Goal: Transaction & Acquisition: Purchase product/service

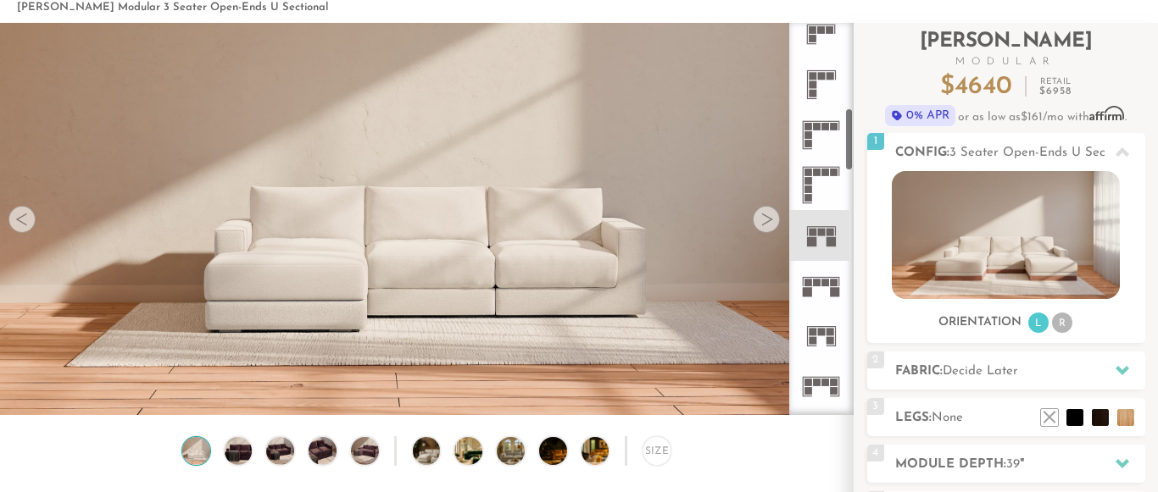
scroll to position [522, 0]
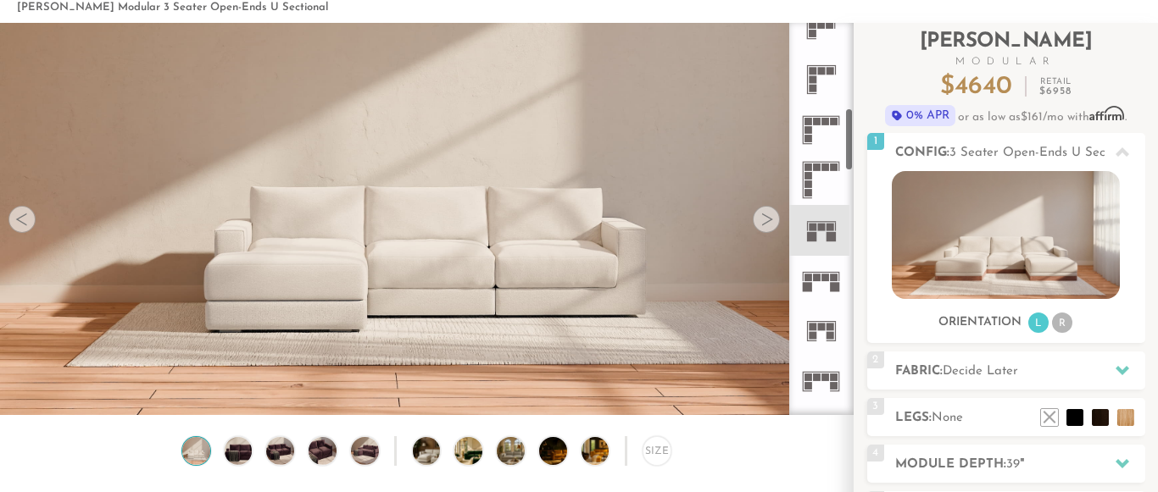
drag, startPoint x: 847, startPoint y: 101, endPoint x: 850, endPoint y: 141, distance: 40.0
click at [850, 141] on div at bounding box center [821, 219] width 64 height 392
click at [824, 279] on rect at bounding box center [826, 278] width 8 height 8
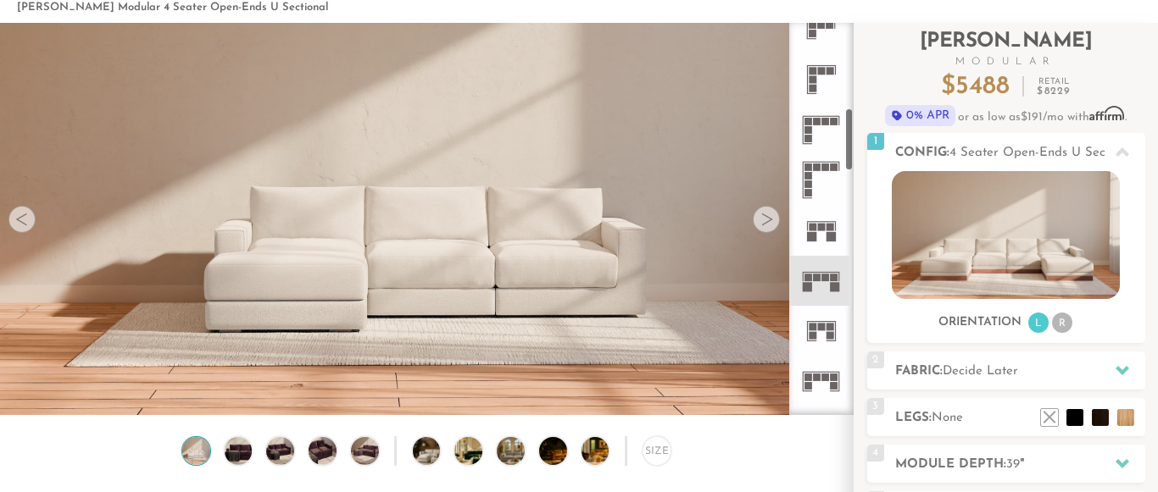
click at [825, 326] on icon at bounding box center [821, 331] width 50 height 50
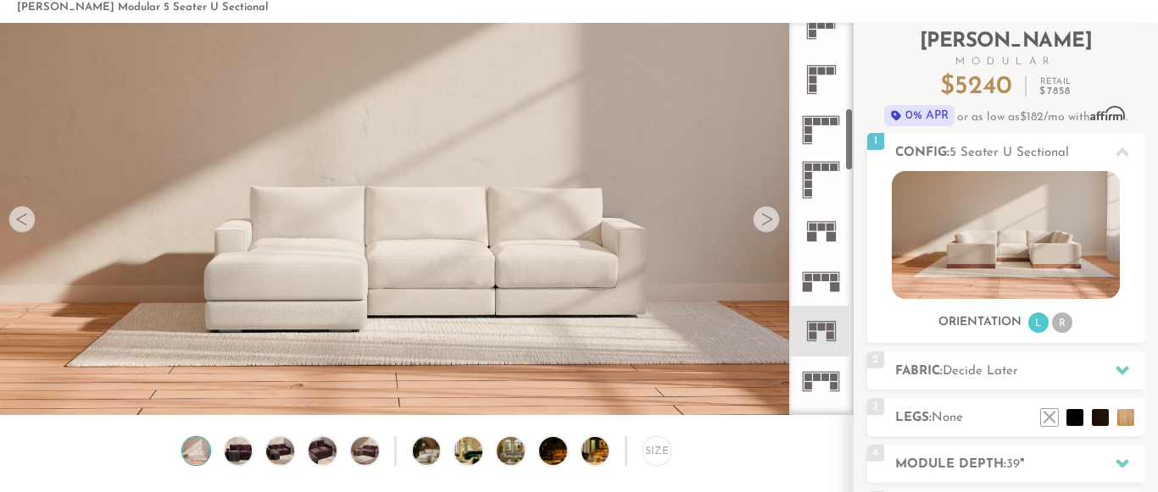
click at [830, 248] on icon at bounding box center [821, 230] width 50 height 50
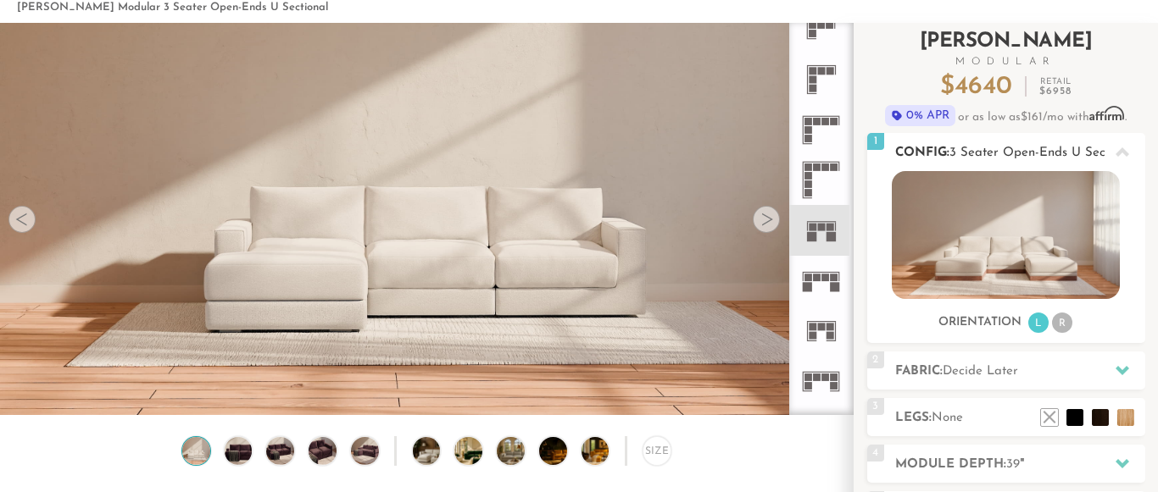
scroll to position [173, 0]
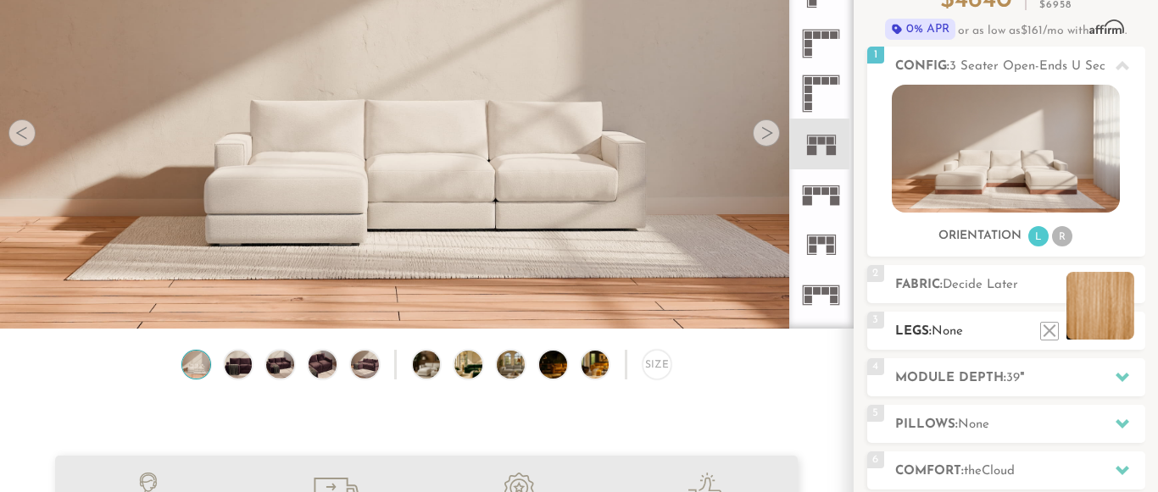
click at [1127, 335] on li at bounding box center [1100, 306] width 68 height 68
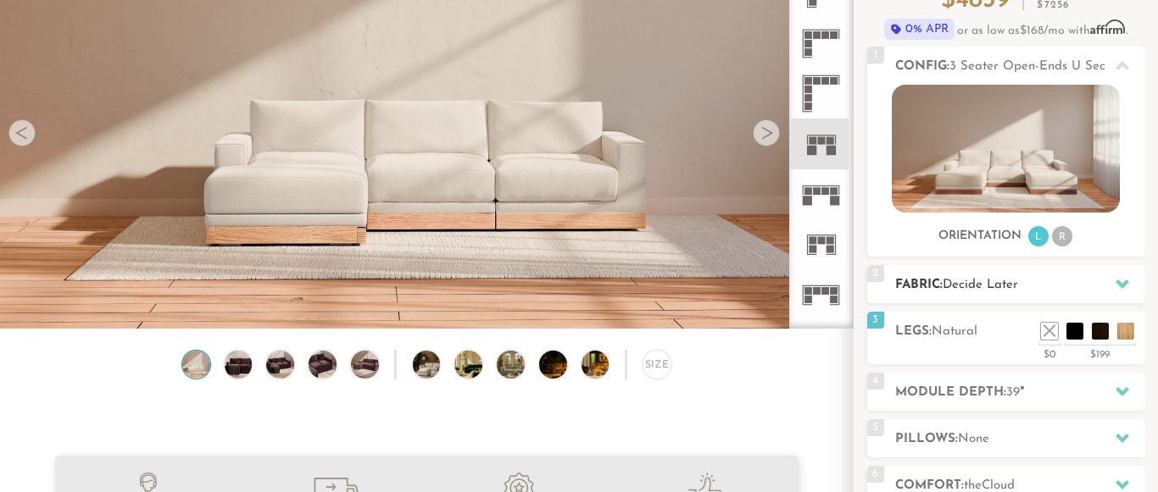
scroll to position [346, 0]
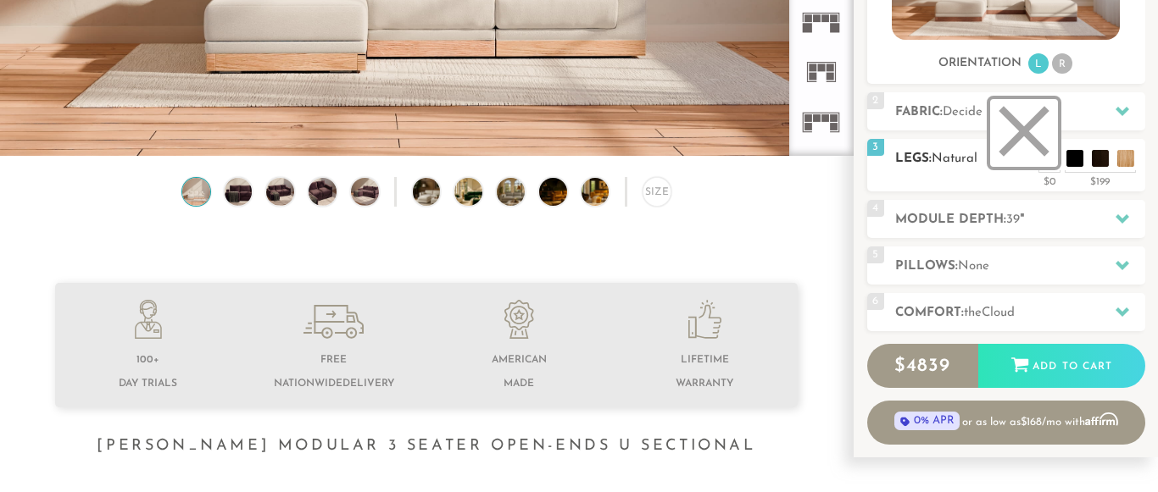
click at [1044, 160] on li at bounding box center [1024, 133] width 68 height 68
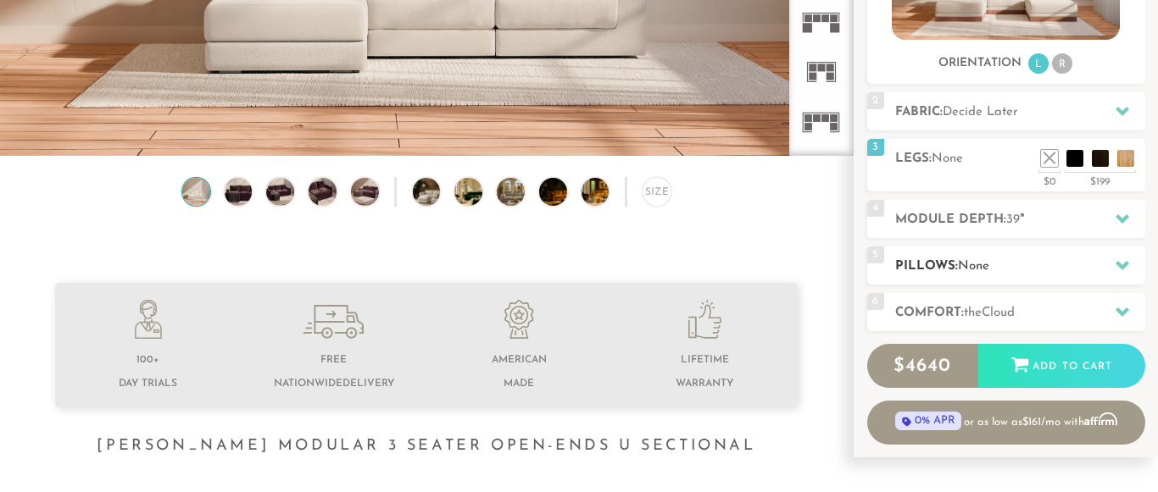
scroll to position [173, 0]
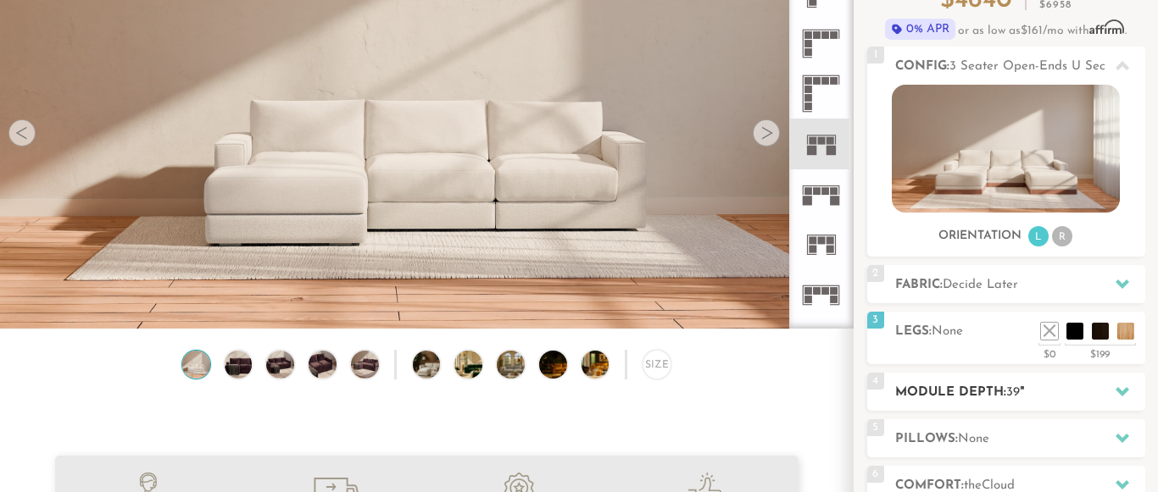
click at [1050, 390] on h2 "Module Depth: 39 "" at bounding box center [1020, 392] width 250 height 19
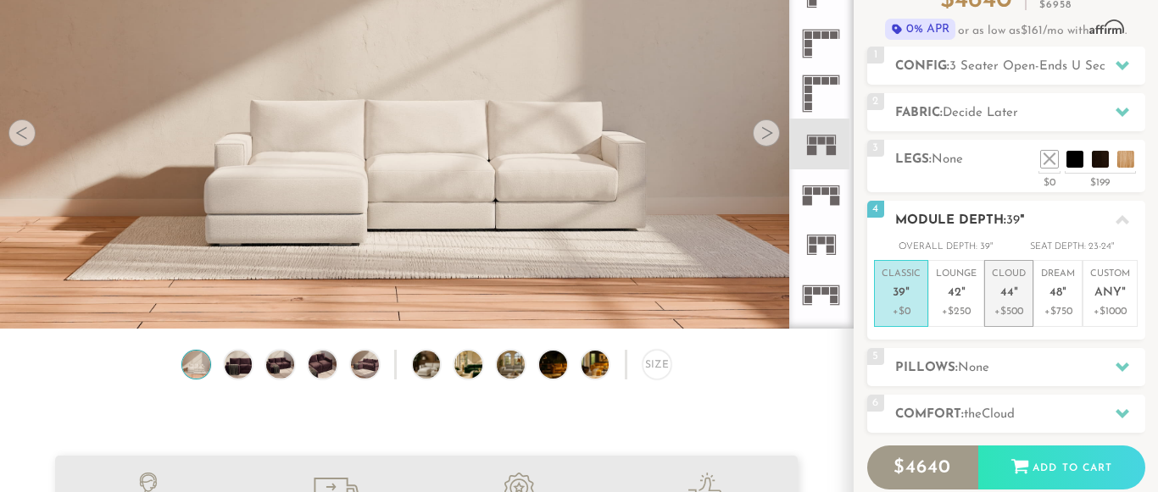
click at [1007, 288] on span "44" at bounding box center [1007, 293] width 14 height 14
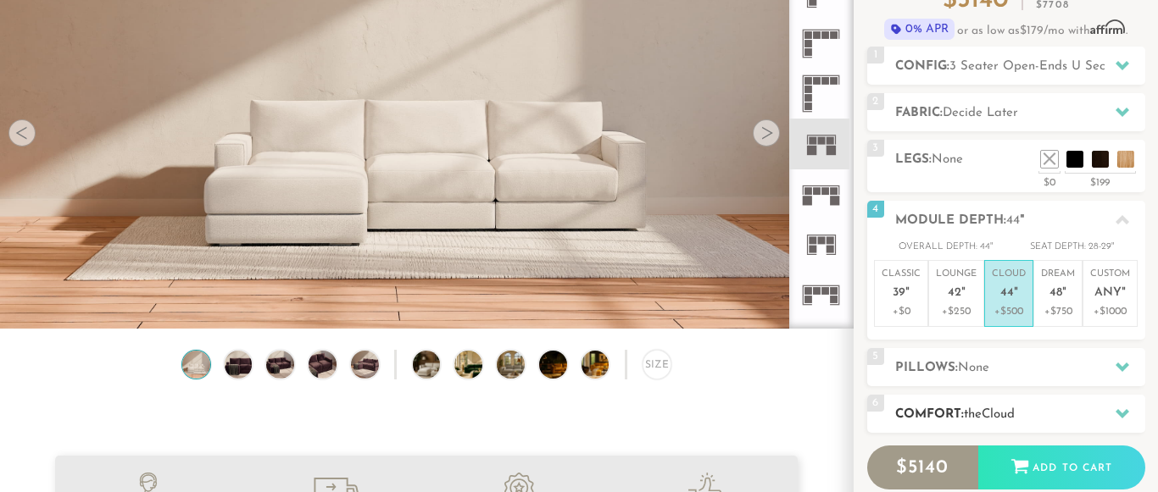
click at [974, 418] on span "the" at bounding box center [973, 414] width 18 height 13
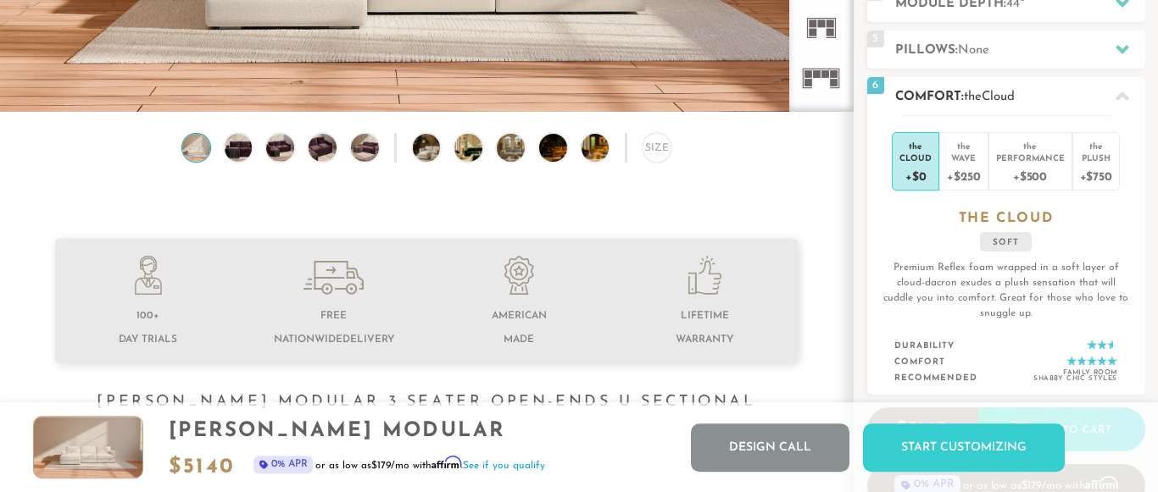
scroll to position [432, 0]
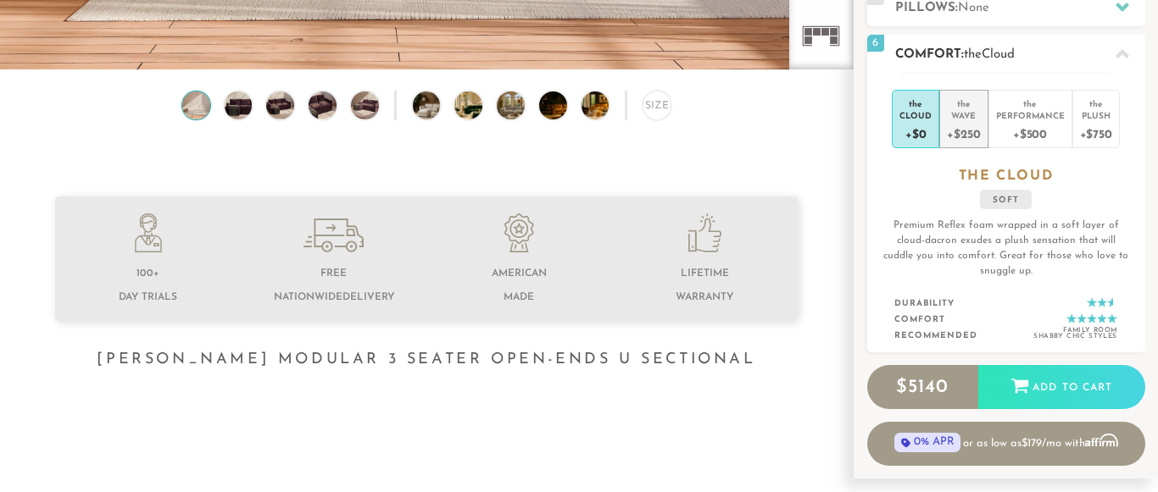
click at [970, 110] on div "Wave" at bounding box center [963, 115] width 33 height 12
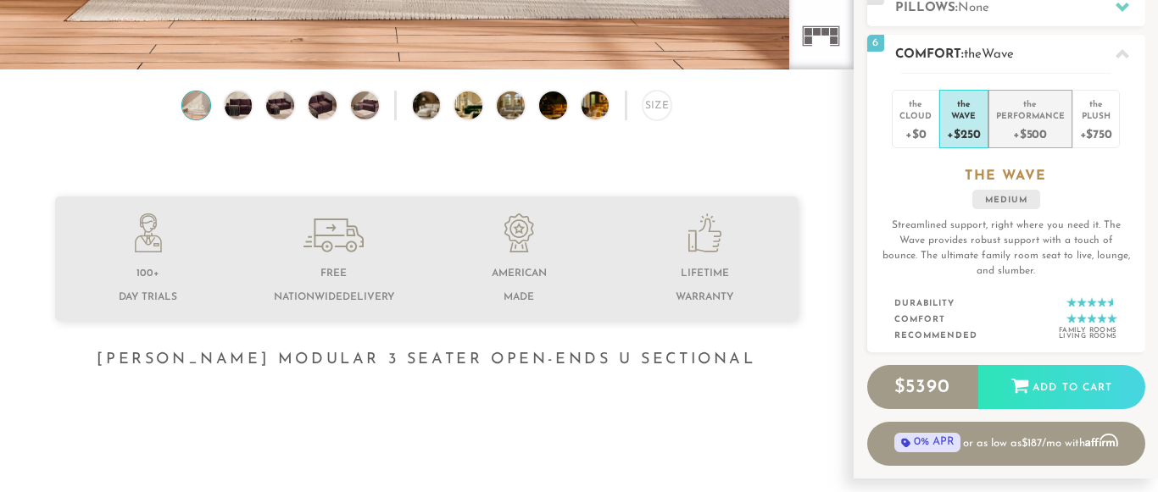
click at [1020, 112] on div "Performance" at bounding box center [1030, 115] width 69 height 12
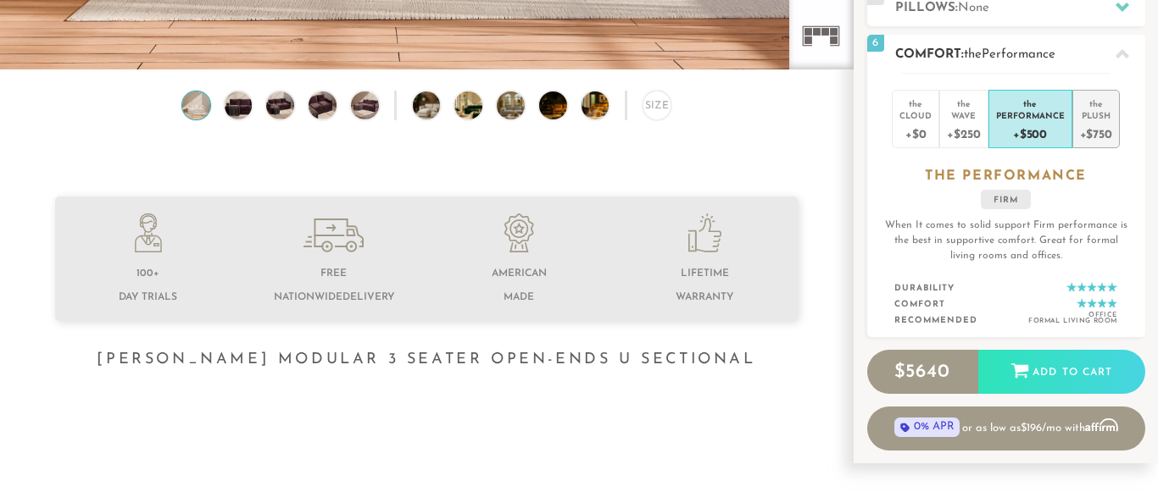
click at [1088, 114] on div "Plush" at bounding box center [1096, 115] width 32 height 12
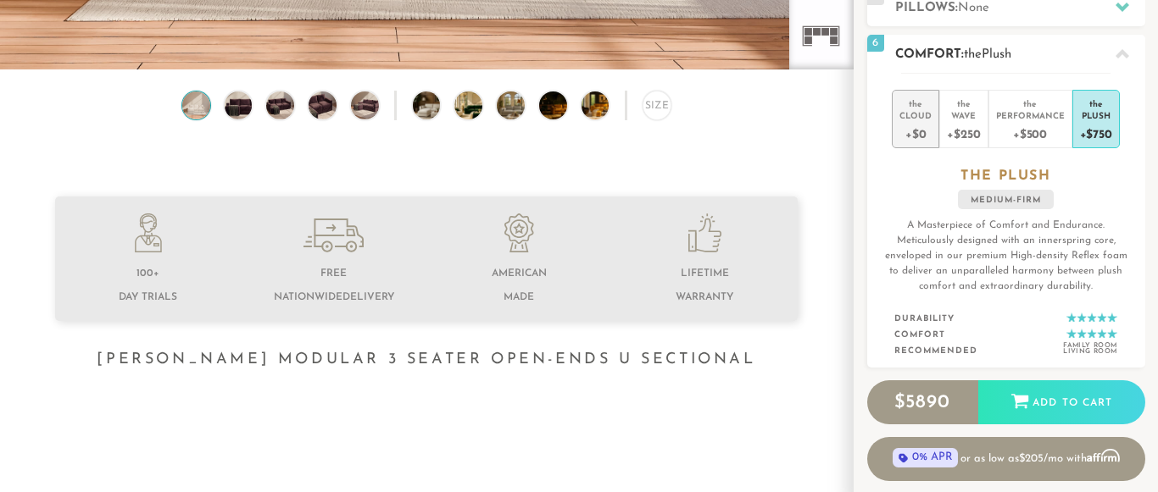
click at [923, 131] on div "+$0" at bounding box center [915, 133] width 32 height 25
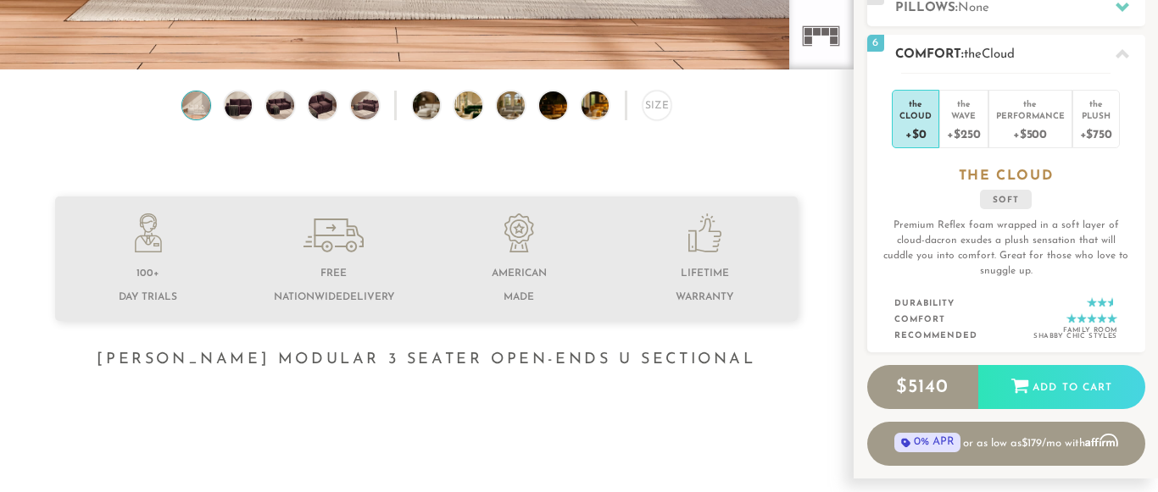
scroll to position [86, 0]
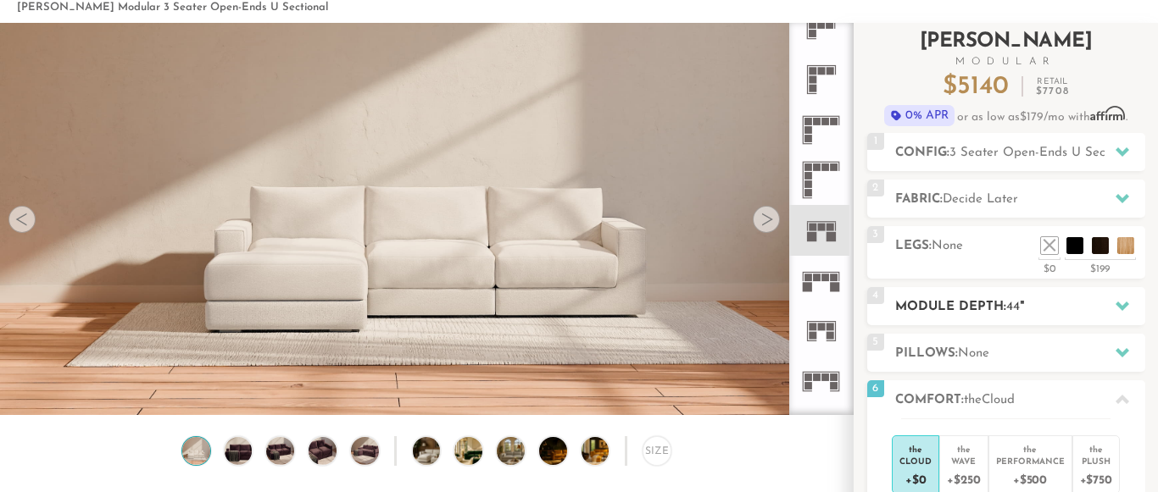
click at [942, 310] on h2 "Module Depth: 44 "" at bounding box center [1020, 306] width 250 height 19
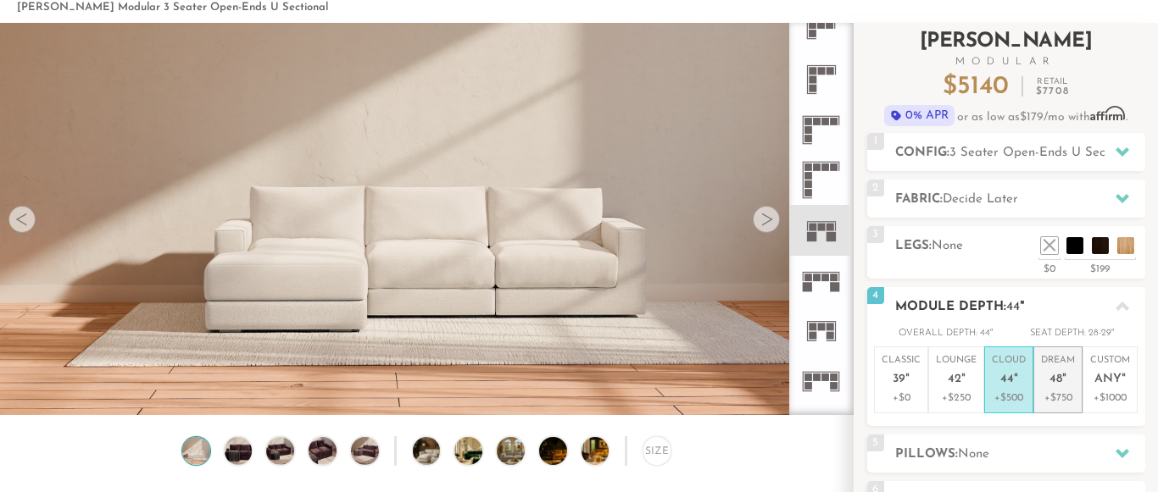
click at [1061, 382] on span "48" at bounding box center [1055, 380] width 13 height 14
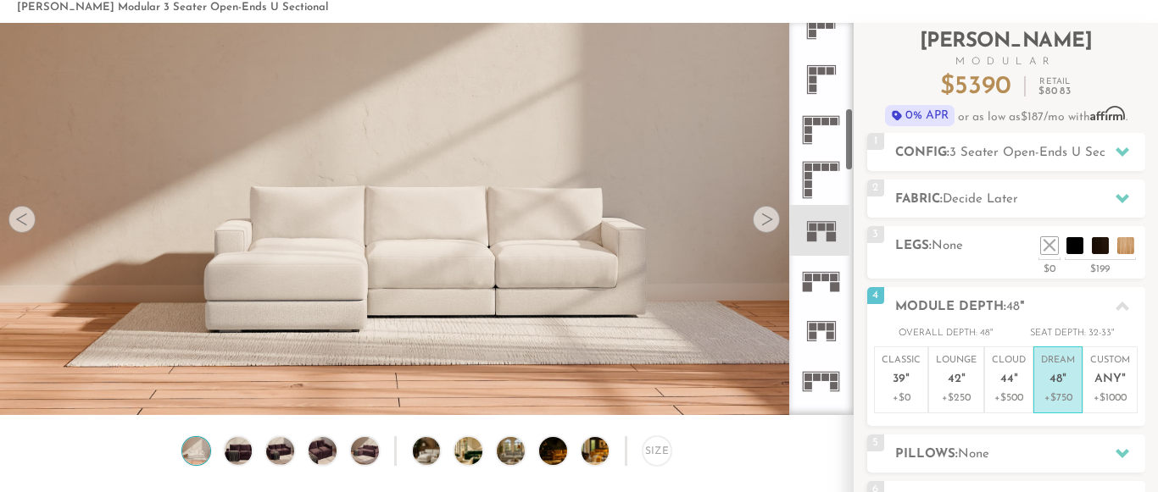
click at [834, 242] on rect at bounding box center [830, 236] width 9 height 9
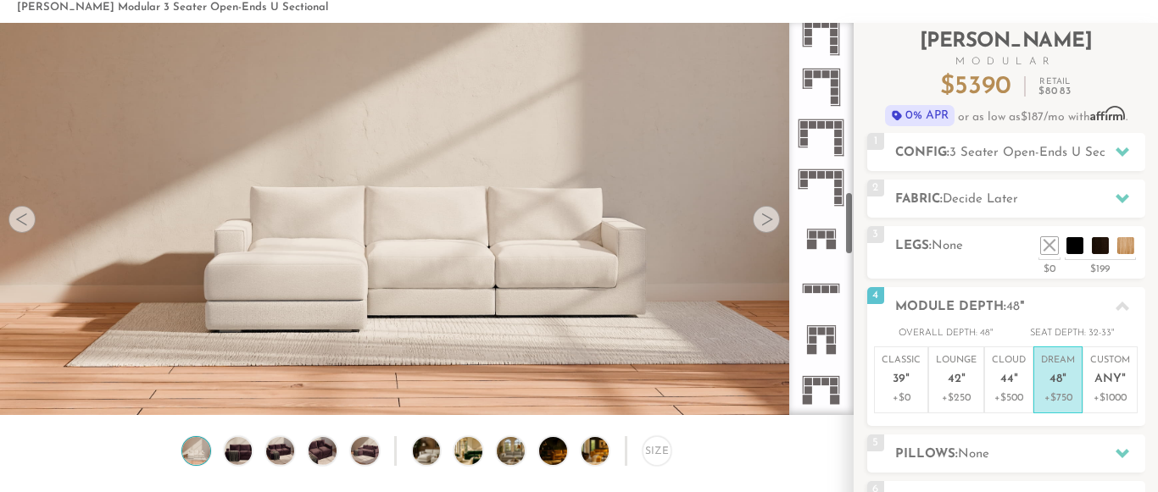
scroll to position [1112, 0]
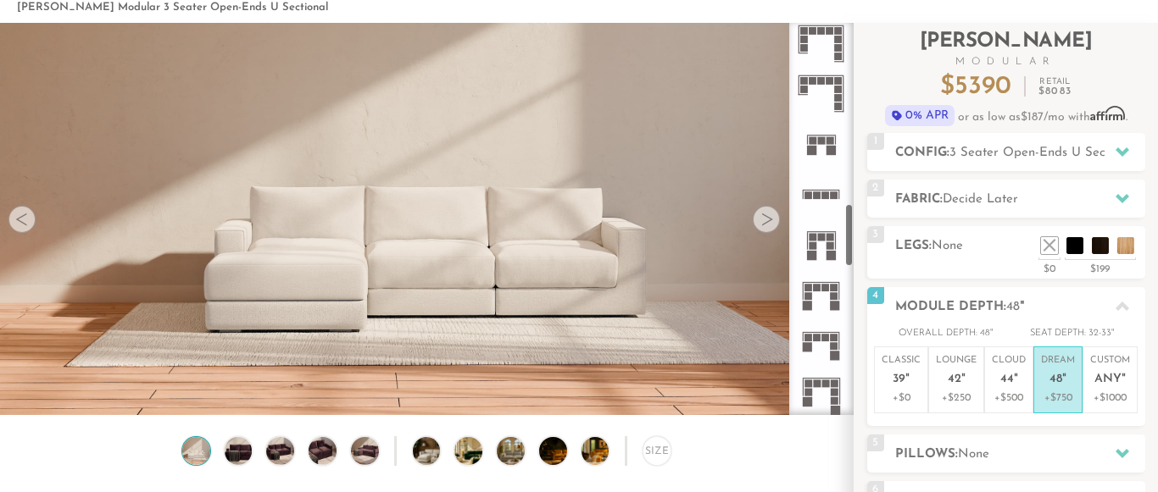
drag, startPoint x: 848, startPoint y: 138, endPoint x: 849, endPoint y: 234, distance: 95.8
click at [849, 234] on div at bounding box center [821, 219] width 64 height 392
click at [810, 136] on icon at bounding box center [821, 144] width 50 height 50
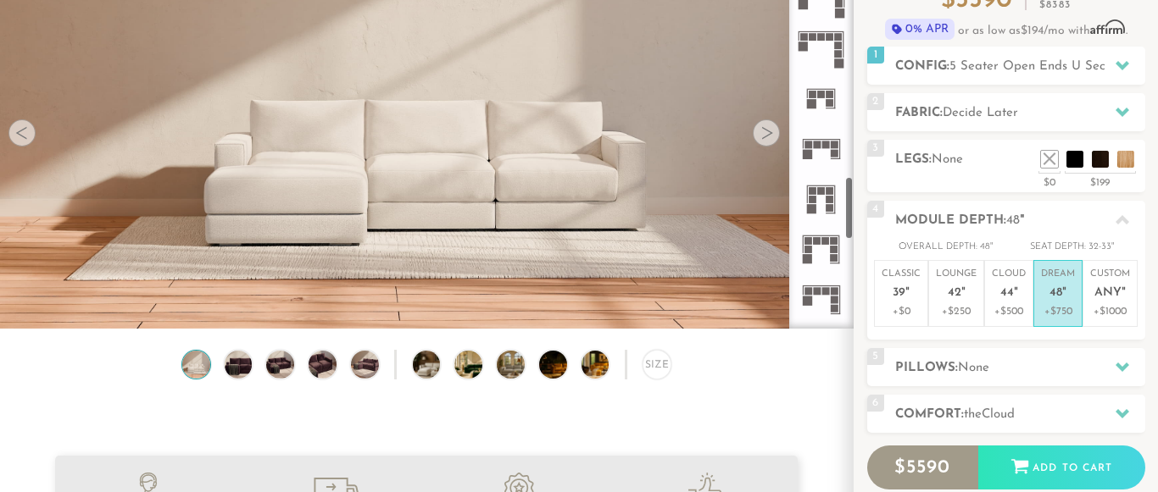
scroll to position [1478, 0]
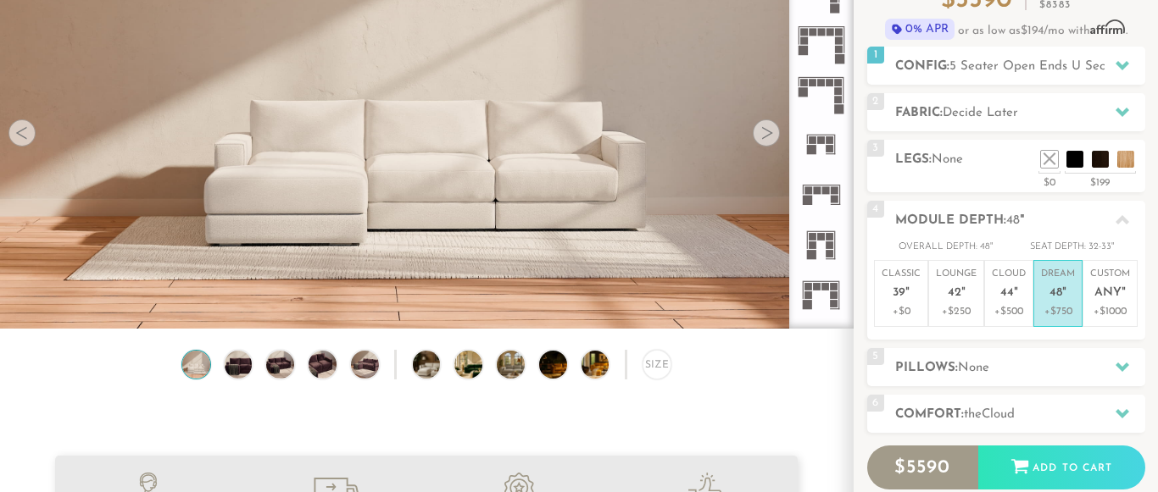
click at [811, 193] on rect at bounding box center [808, 190] width 8 height 8
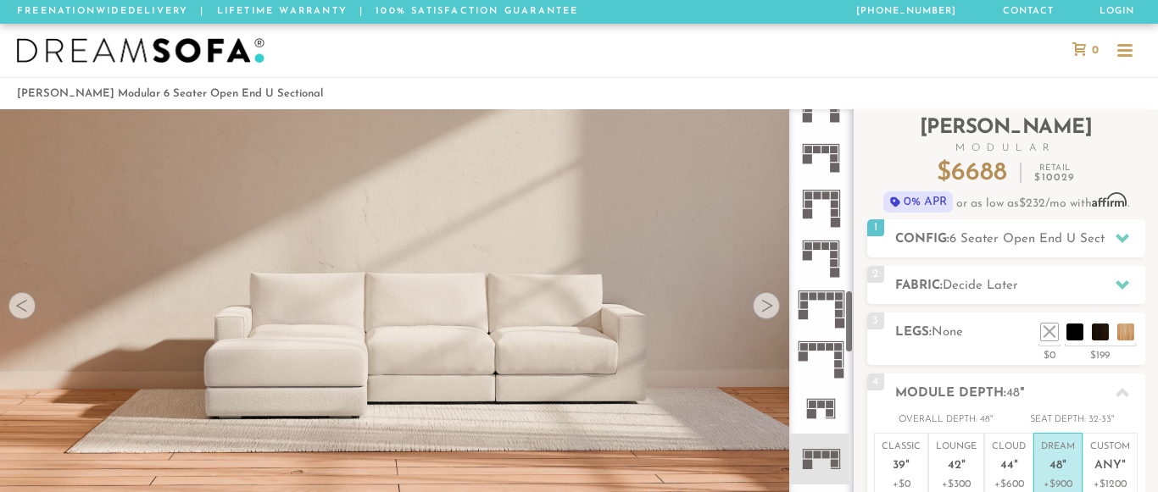
scroll to position [1112, 0]
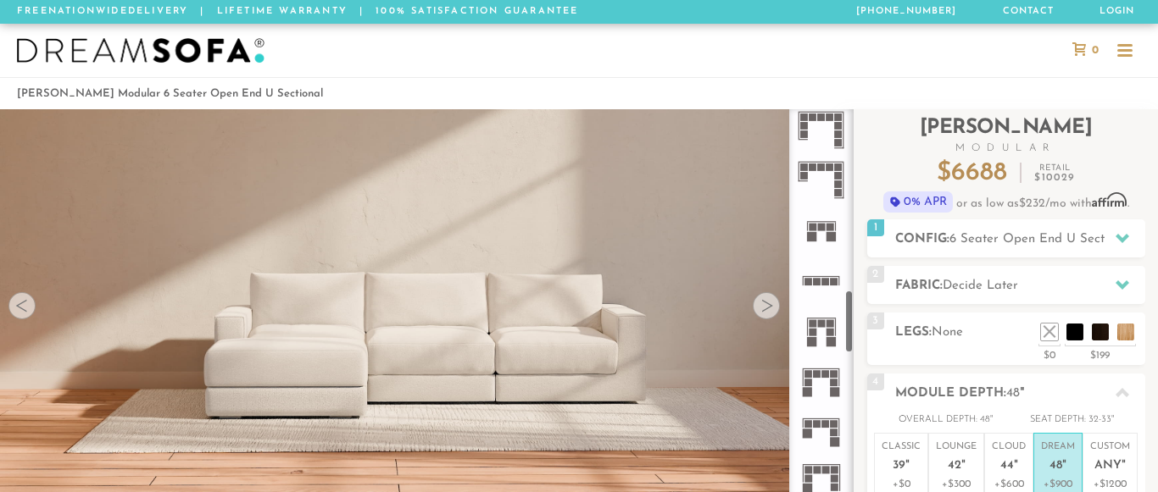
click at [821, 233] on icon at bounding box center [821, 230] width 50 height 50
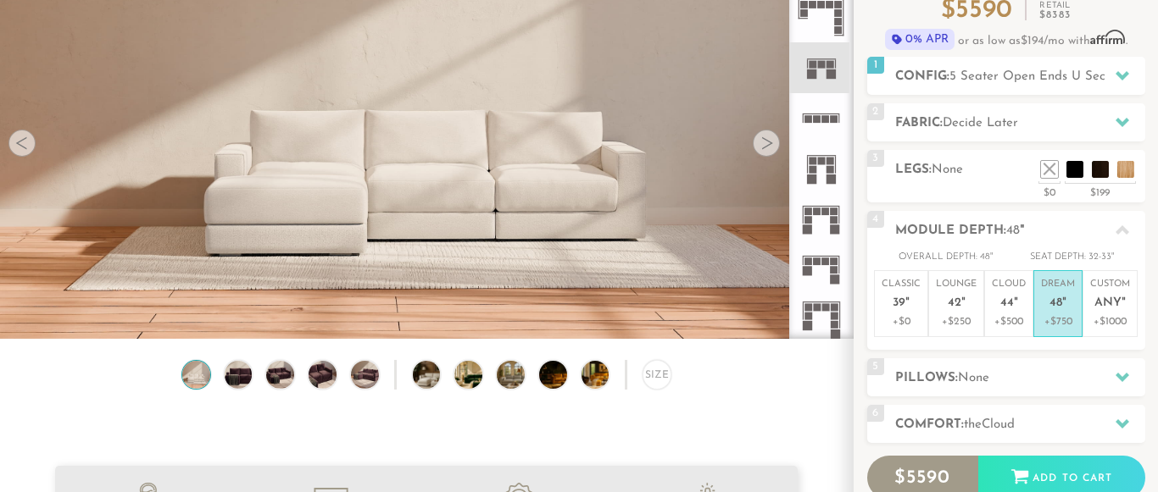
scroll to position [173, 0]
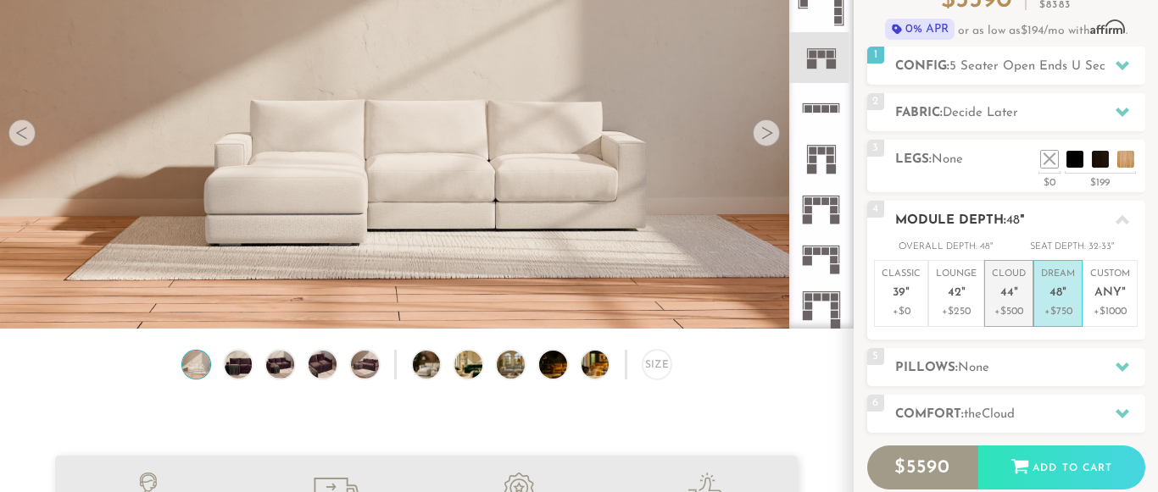
click at [1009, 291] on span "44" at bounding box center [1007, 293] width 14 height 14
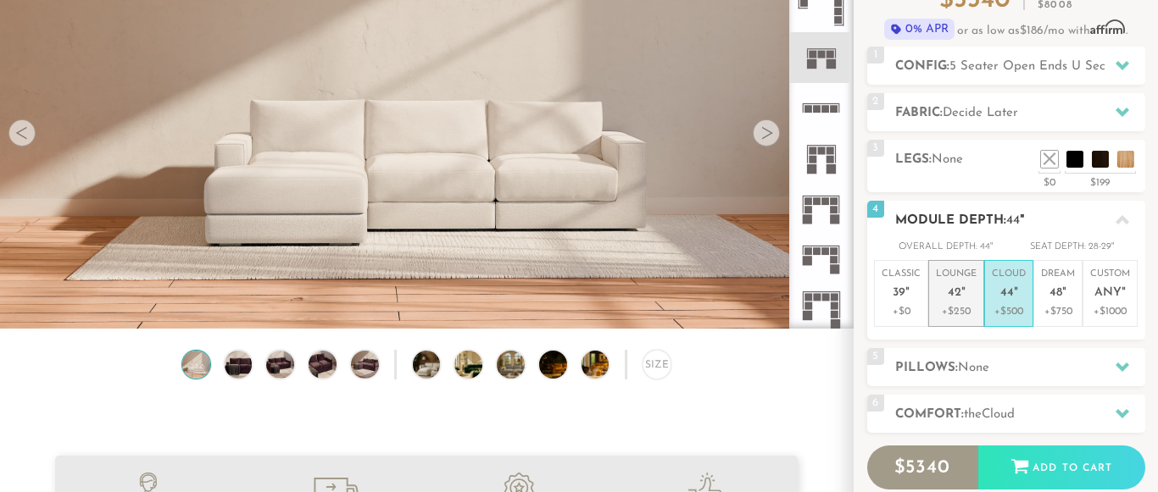
click at [964, 296] on em """ at bounding box center [963, 293] width 4 height 14
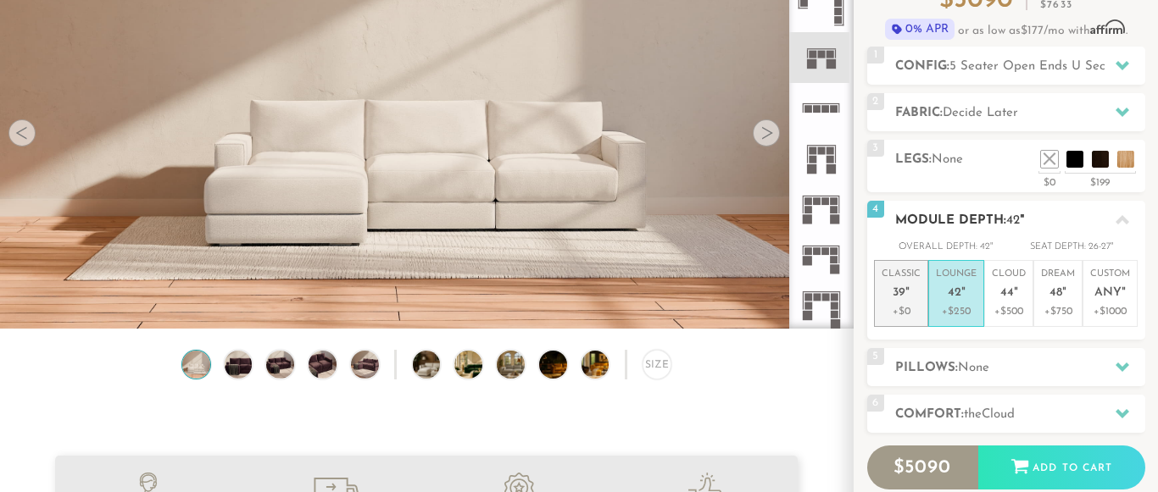
click at [897, 301] on p "Classic 39 "" at bounding box center [900, 286] width 39 height 36
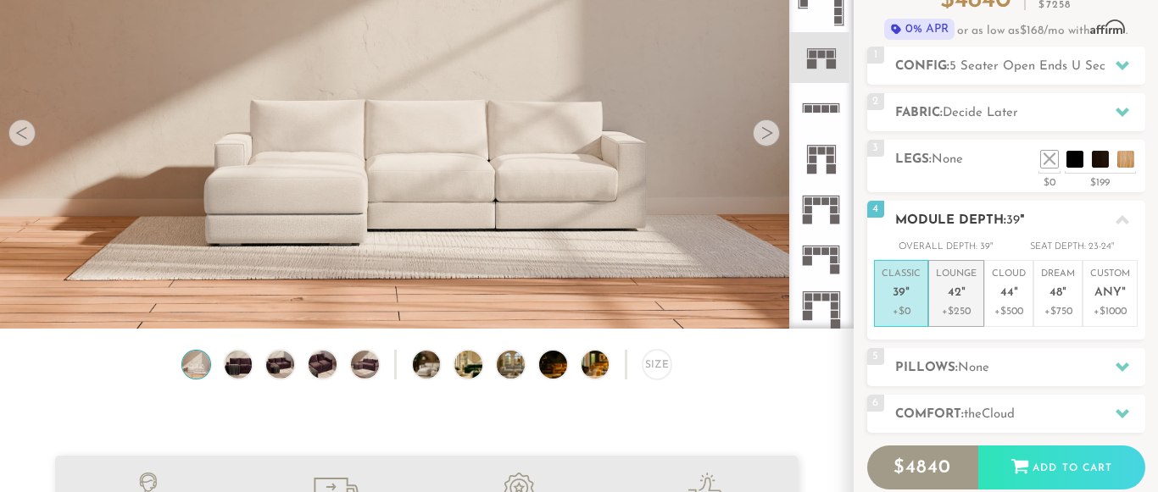
click at [967, 297] on p "Lounge 42 "" at bounding box center [956, 286] width 41 height 36
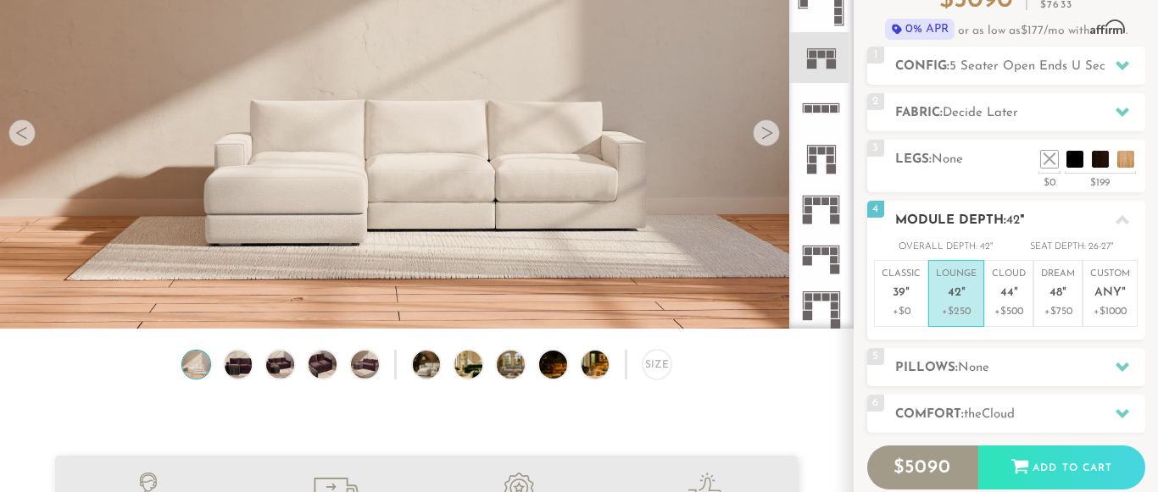
scroll to position [0, 0]
